Goal: Transaction & Acquisition: Book appointment/travel/reservation

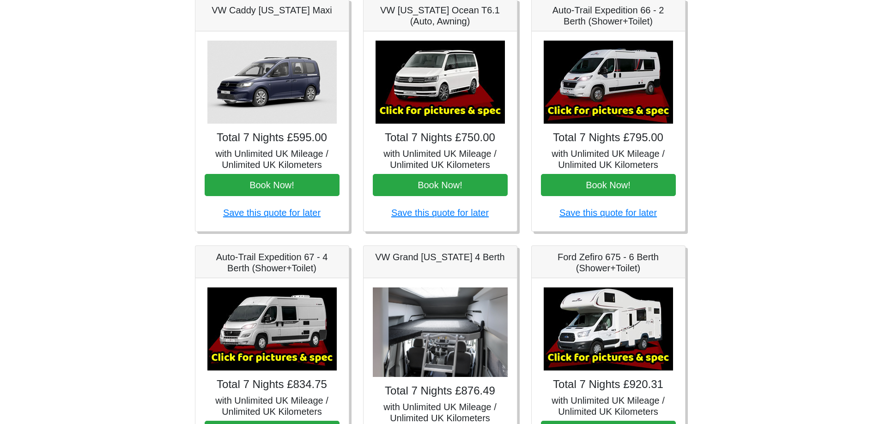
scroll to position [154, 0]
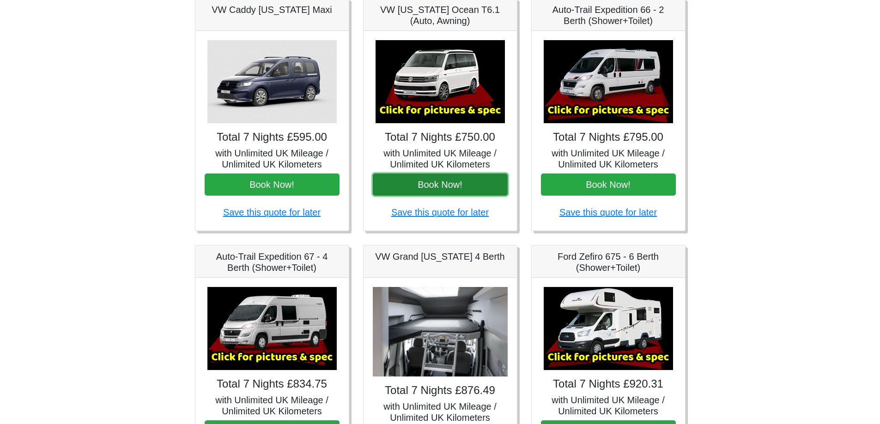
click at [441, 180] on button "Book Now!" at bounding box center [440, 185] width 135 height 22
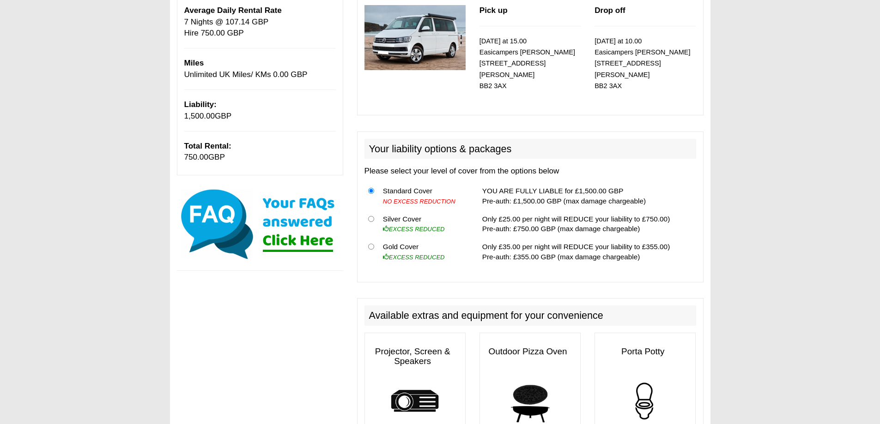
scroll to position [77, 0]
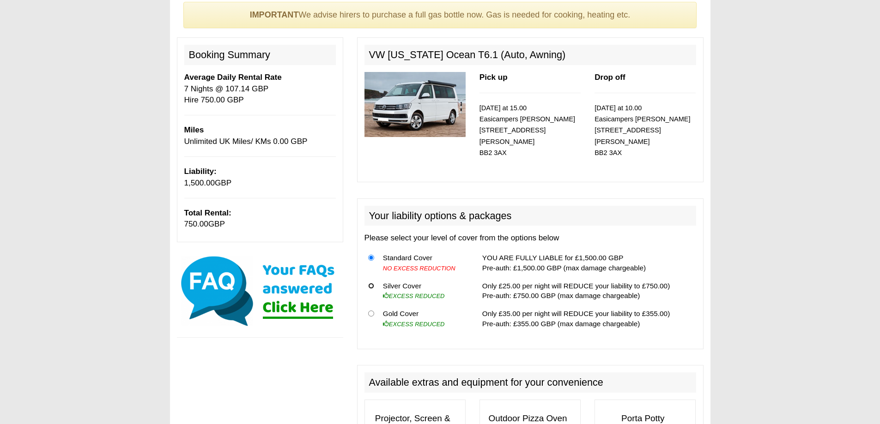
click at [370, 288] on input "radio" at bounding box center [371, 286] width 6 height 6
radio input "true"
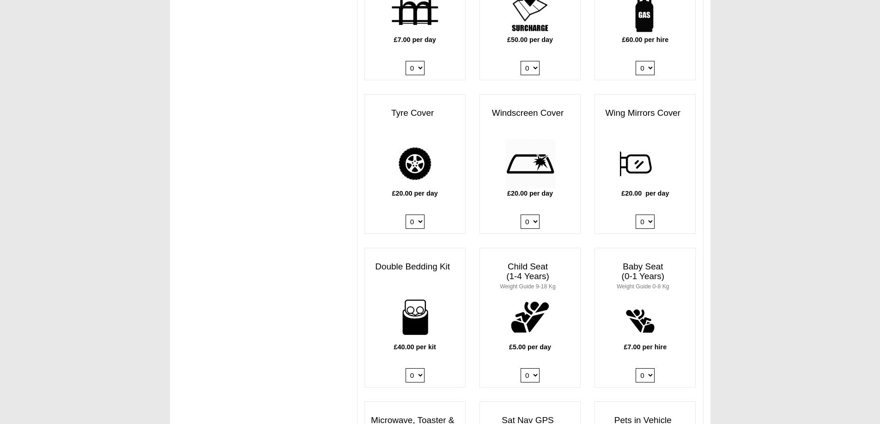
scroll to position [693, 0]
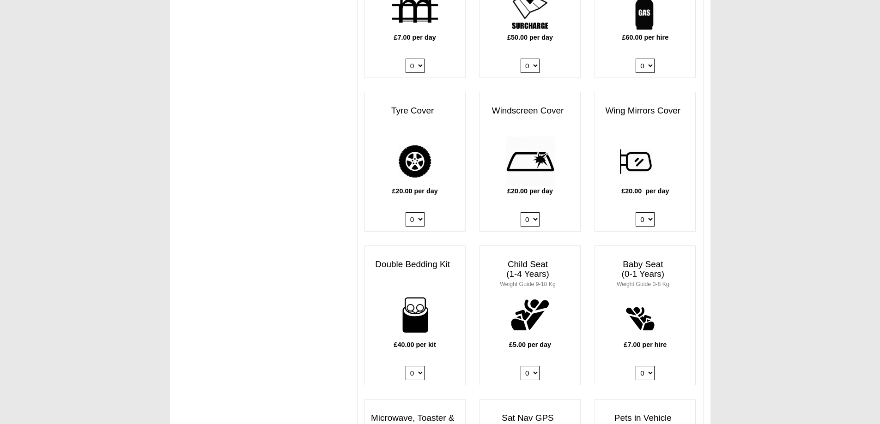
click at [413, 223] on select "0 1" at bounding box center [415, 219] width 19 height 14
select select "Tyre Cover @ 20.00 GBP per day."
click at [406, 213] on select "0 1" at bounding box center [415, 219] width 19 height 14
click at [529, 221] on select "0 1" at bounding box center [530, 219] width 19 height 14
select select "Windscreen Cover @ 20.00 GBP per day."
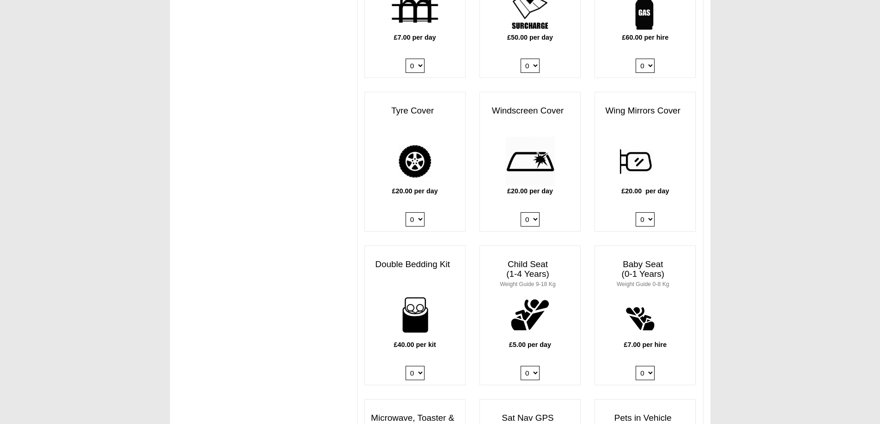
click at [521, 213] on select "0 1" at bounding box center [530, 219] width 19 height 14
click at [647, 220] on select "0 1" at bounding box center [645, 219] width 19 height 14
select select "Wing Mirrors Cover @ 20.00 GBP per day."
click at [636, 213] on select "0 1" at bounding box center [645, 219] width 19 height 14
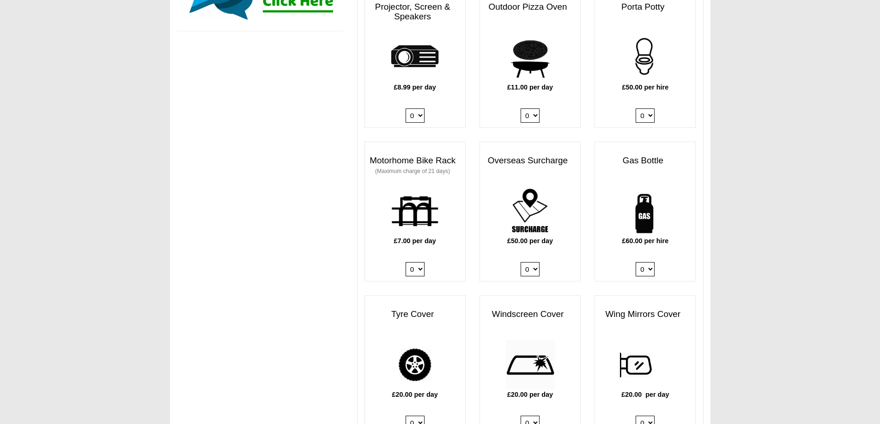
scroll to position [231, 0]
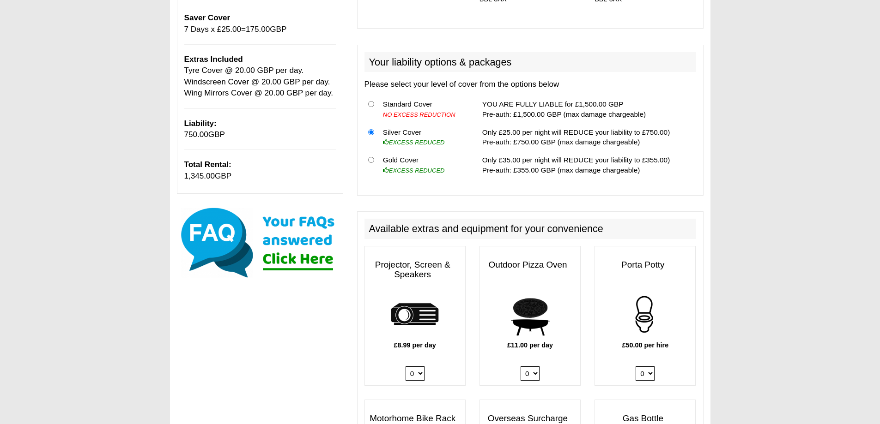
click at [303, 113] on div "Booking Summary Average Daily Rental Rate 7 Nights @ 107.14 GBP Hire 750.00 GBP…" at bounding box center [260, 39] width 166 height 310
